Goal: Ask a question: Seek information or help from site administrators or community

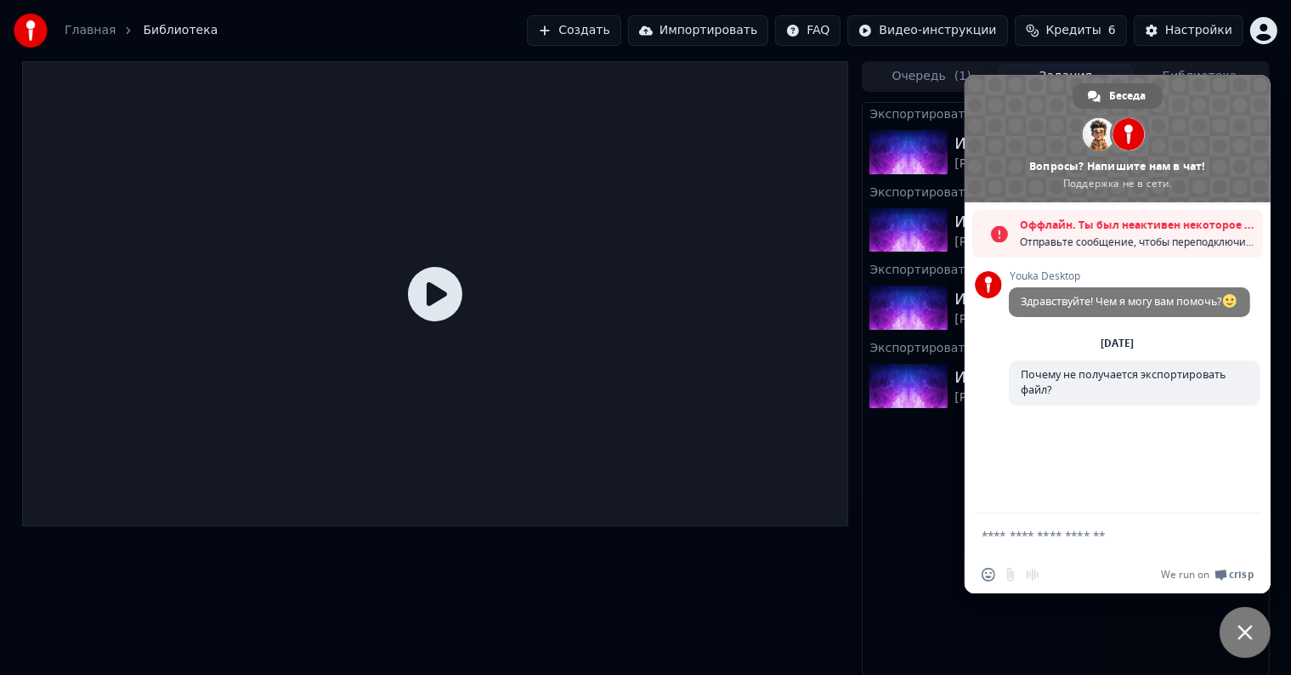
click at [1154, 232] on span "Оффлайн. Ты был неактивен некоторое время." at bounding box center [1137, 225] width 235 height 17
click at [1156, 241] on span "Отправьте сообщение, чтобы переподключиться к чату." at bounding box center [1137, 242] width 235 height 17
click at [1044, 348] on div "Youka Desktop Здравствуйте! Чем я могу вам помочь? [DATE][PERSON_NAME] не получ…" at bounding box center [1135, 347] width 252 height 154
drag, startPoint x: 1020, startPoint y: 371, endPoint x: 1072, endPoint y: 404, distance: 62.2
click at [1072, 404] on span "Почему не получается экспортировать файл?" at bounding box center [1135, 382] width 252 height 45
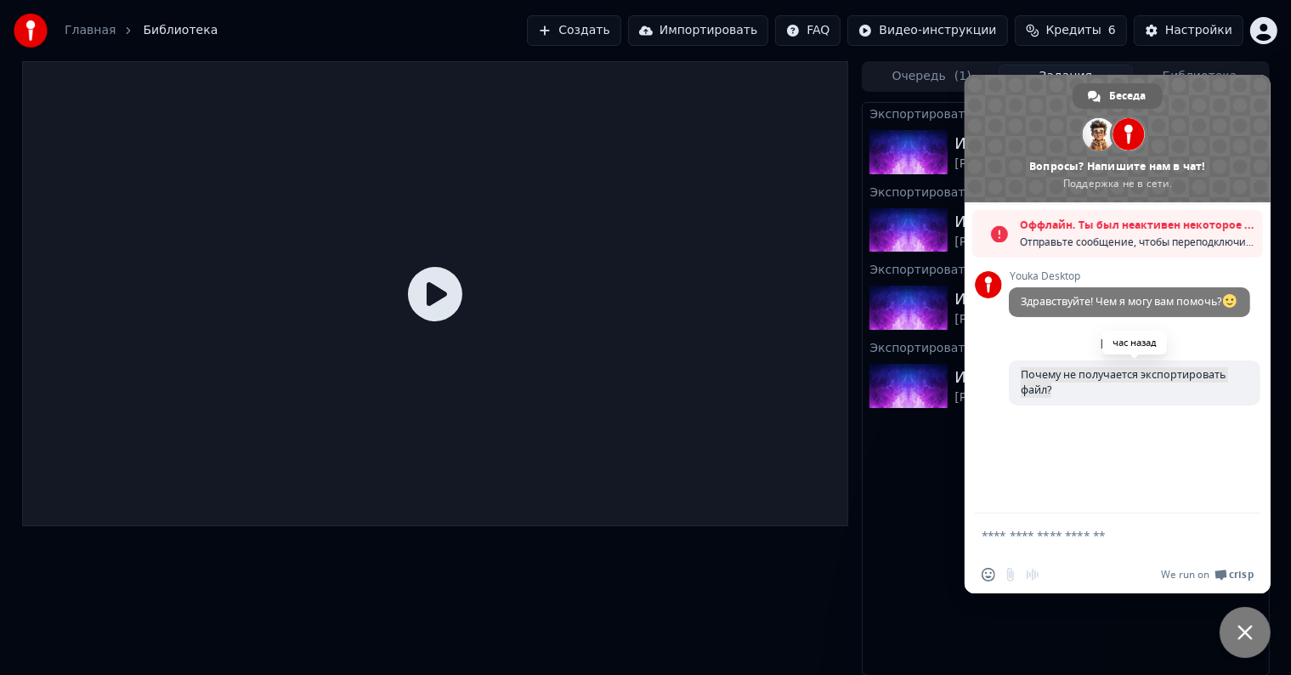
copy span "Почему не получается экспортировать файл?"
click at [1249, 635] on span "Закрыть чат" at bounding box center [1244, 632] width 15 height 15
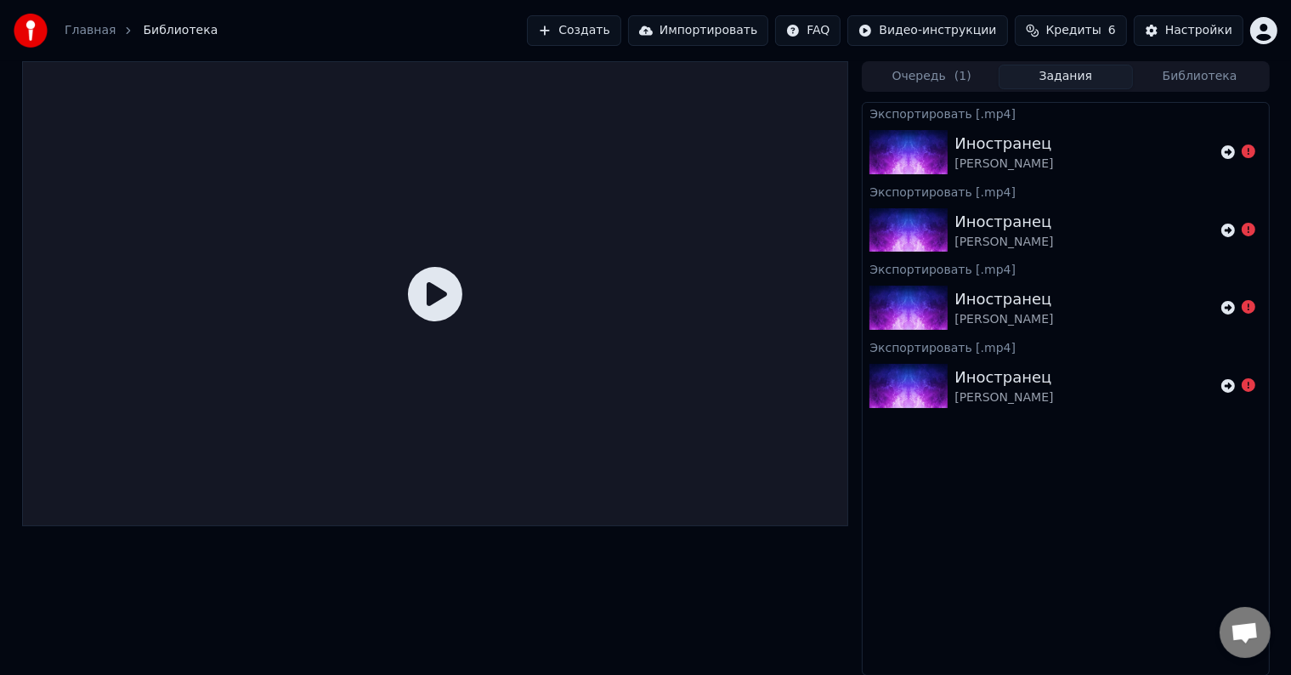
click at [1250, 637] on span "Открытый чат" at bounding box center [1244, 634] width 28 height 24
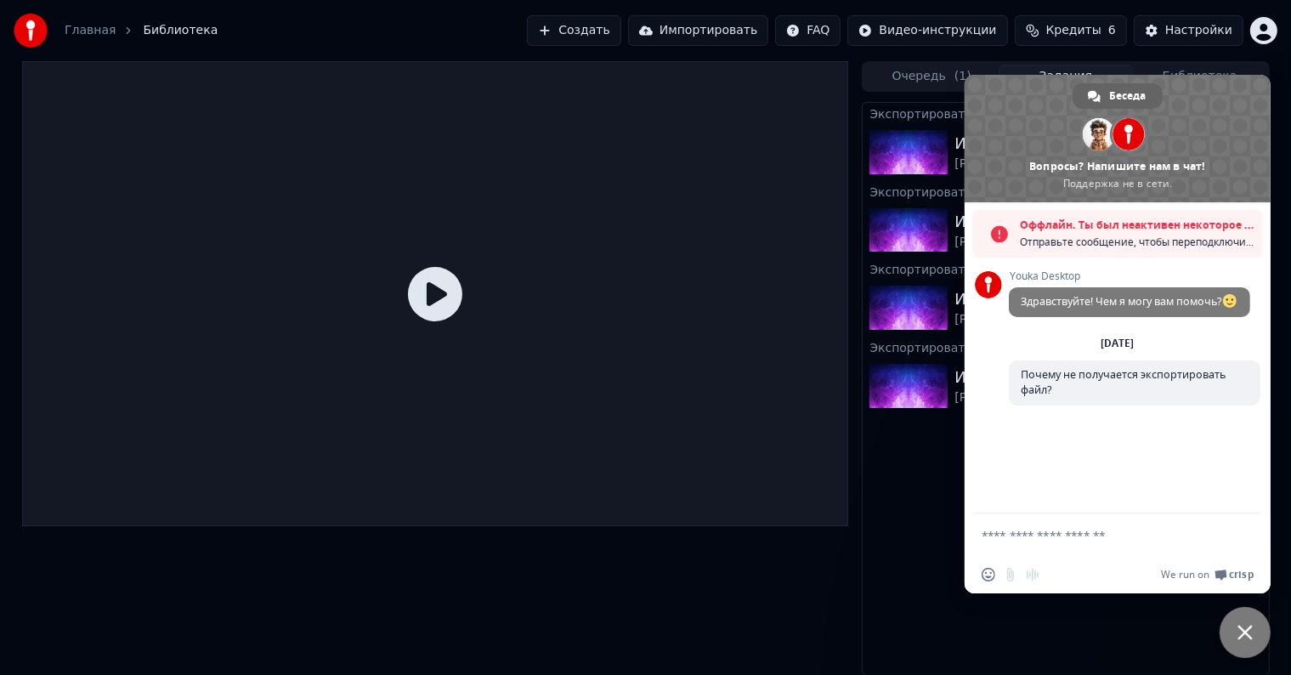
click at [1139, 518] on textarea "Отправьте сообщение..." at bounding box center [1101, 534] width 238 height 42
paste textarea "**********"
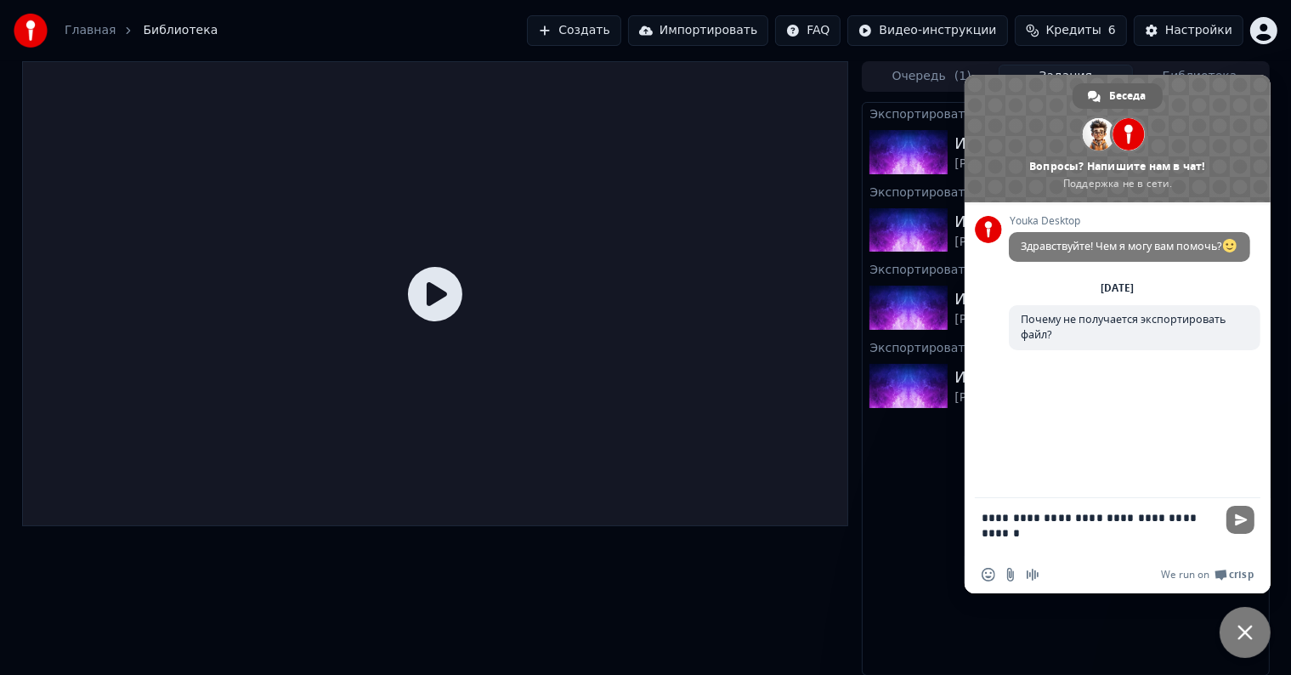
type textarea "**********"
